Goal: Find specific page/section: Find specific page/section

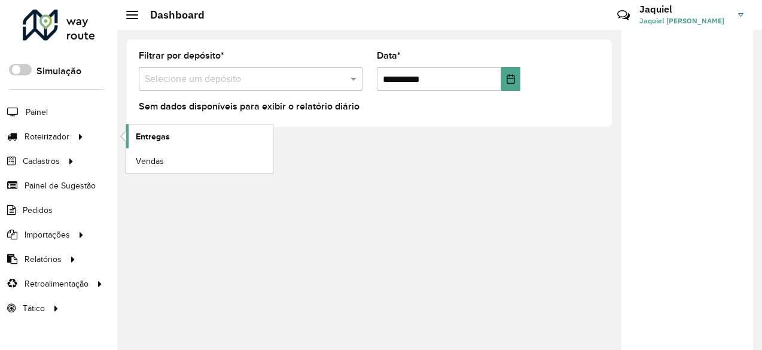
click at [157, 135] on span "Entregas" at bounding box center [153, 136] width 34 height 13
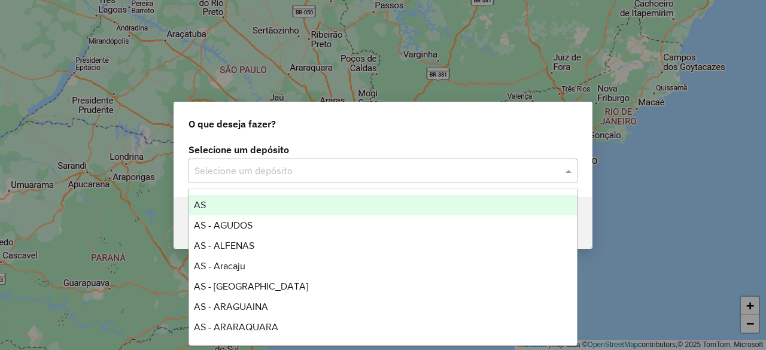
click at [464, 166] on input "text" at bounding box center [370, 171] width 353 height 14
